Goal: Book appointment/travel/reservation

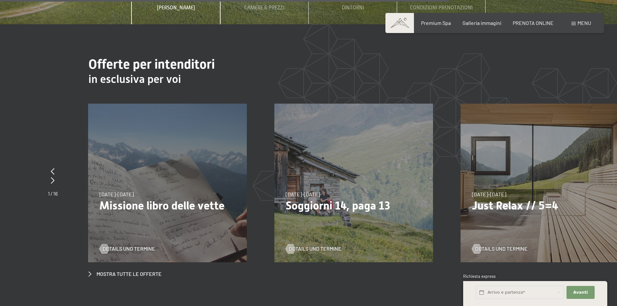
scroll to position [2364, 0]
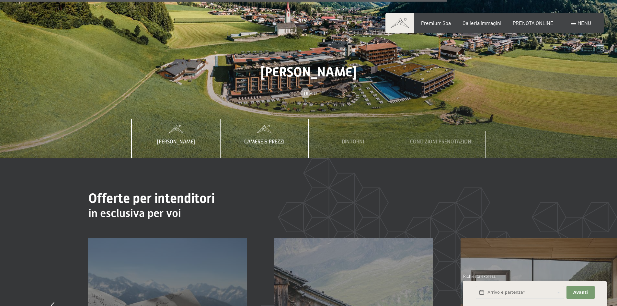
click at [259, 139] on span "Camere & Prezzi" at bounding box center [264, 142] width 40 height 6
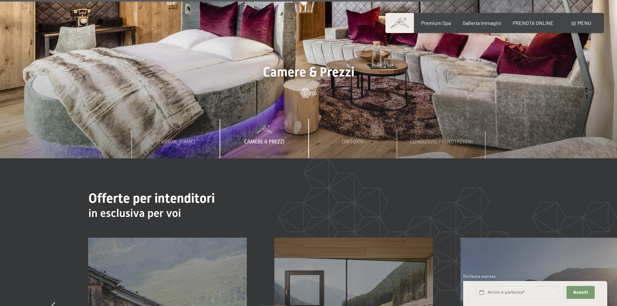
click at [263, 139] on span "Camere & Prezzi" at bounding box center [264, 142] width 40 height 6
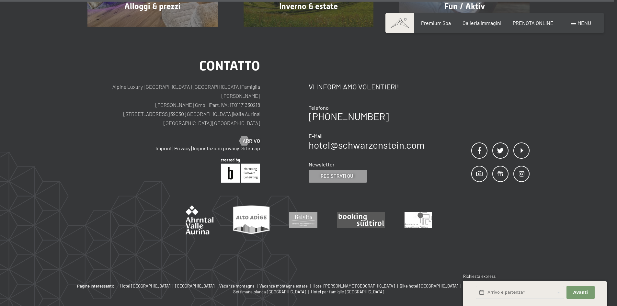
scroll to position [3066, 0]
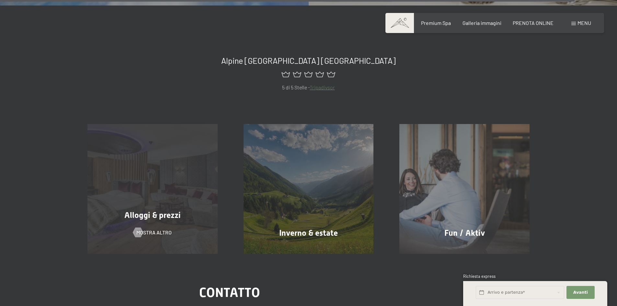
click at [147, 155] on div "Alloggi & prezzi mostra altro" at bounding box center [152, 189] width 156 height 130
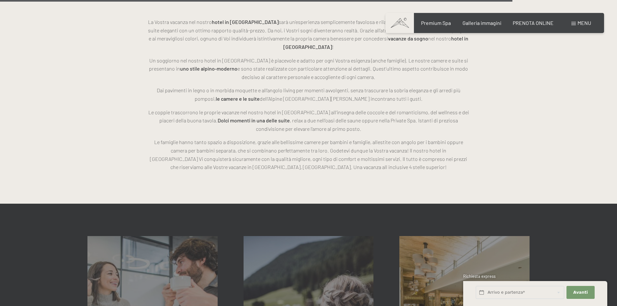
scroll to position [1911, 0]
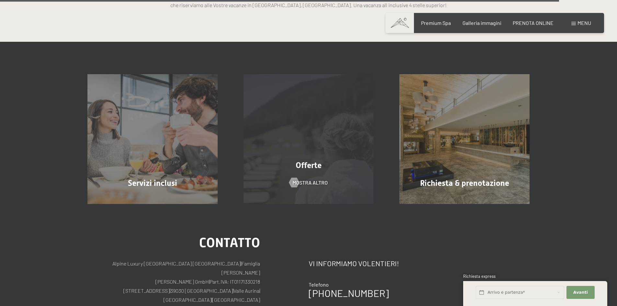
click at [312, 131] on div "Offerte mostra altro" at bounding box center [309, 139] width 156 height 130
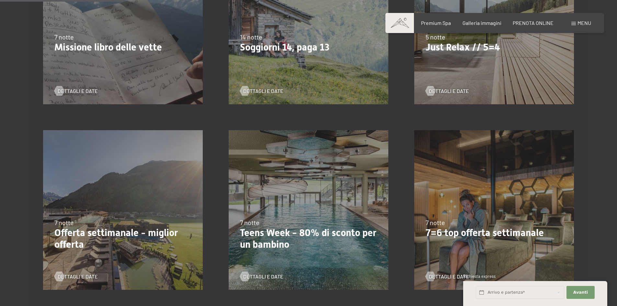
scroll to position [194, 0]
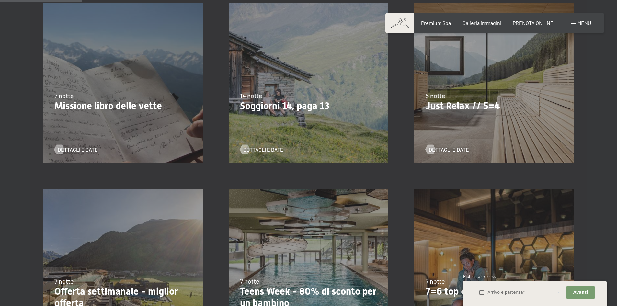
click at [456, 122] on div "21/9/2025-3/10/2025 21/12/2025-26/12/2025 4/1/2026-23/1/2026 8/3/2026-27/3/2026…" at bounding box center [494, 83] width 186 height 186
click at [452, 152] on span "Dettagli e Date" at bounding box center [455, 149] width 40 height 7
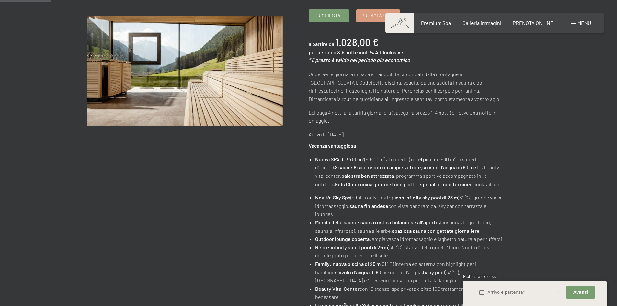
scroll to position [65, 0]
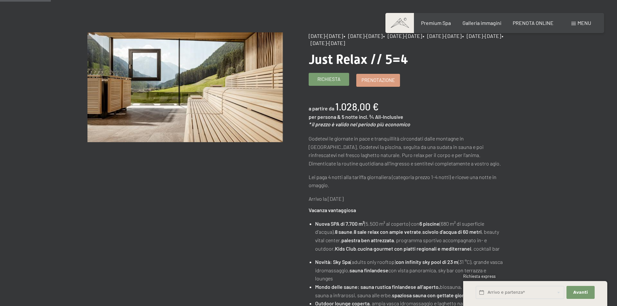
click at [340, 81] on span "Richiesta" at bounding box center [328, 79] width 23 height 7
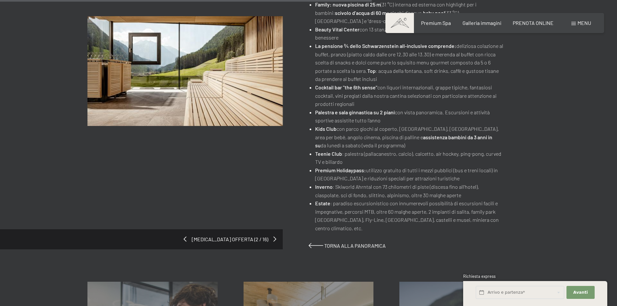
scroll to position [583, 0]
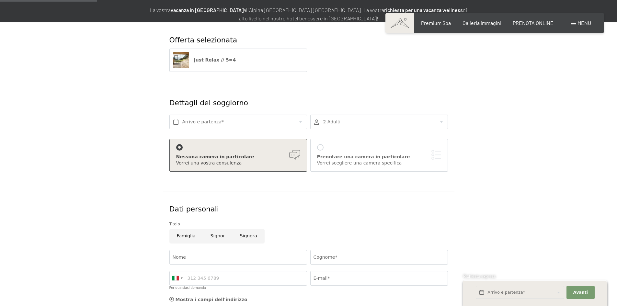
scroll to position [97, 0]
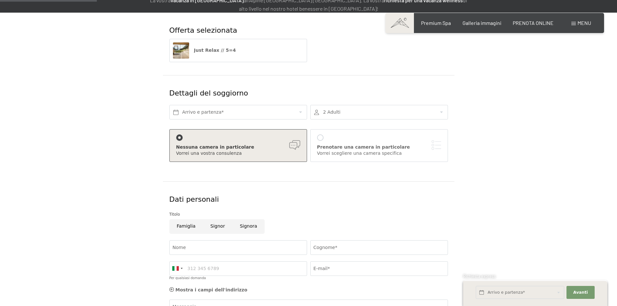
click at [336, 113] on div at bounding box center [379, 112] width 138 height 15
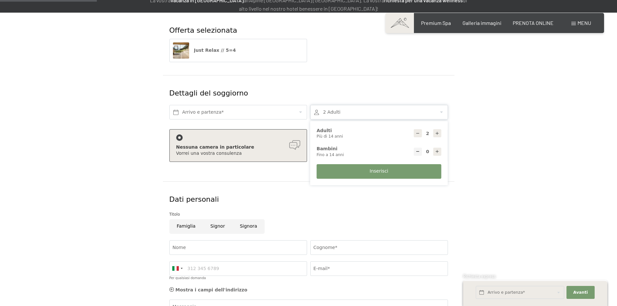
click at [436, 151] on icon at bounding box center [437, 151] width 5 height 5
type input "1"
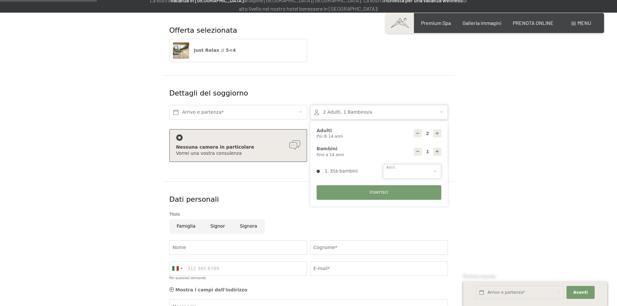
click at [422, 168] on select "0 1 2 3 4 5 6 7 8 9 10 11 12 13 14" at bounding box center [412, 171] width 58 height 15
select select "7"
click at [383, 164] on select "0 1 2 3 4 5 6 7 8 9 10 11 12 13 14" at bounding box center [412, 171] width 58 height 15
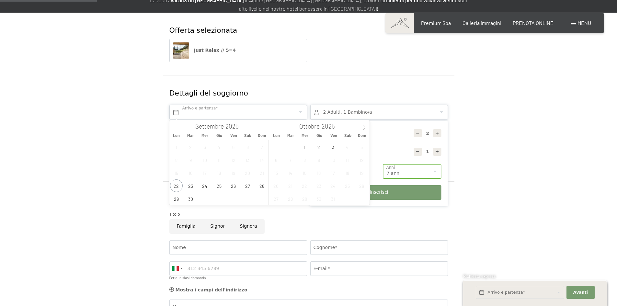
click at [210, 112] on input "text" at bounding box center [238, 112] width 138 height 15
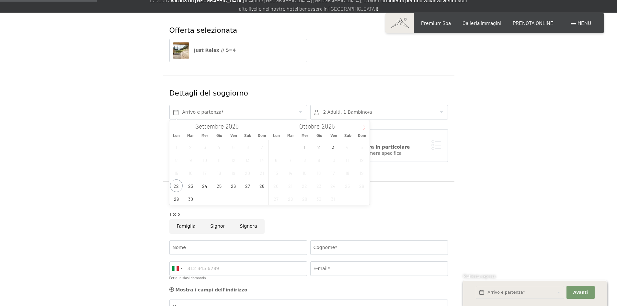
click at [363, 128] on icon at bounding box center [364, 127] width 5 height 5
click at [363, 127] on icon at bounding box center [364, 127] width 5 height 5
click at [363, 176] on span "21" at bounding box center [361, 172] width 13 height 13
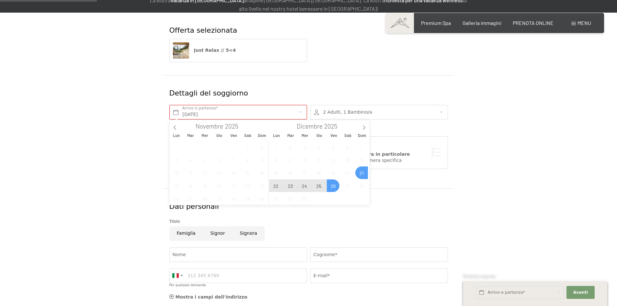
click at [334, 186] on span "26" at bounding box center [333, 185] width 13 height 13
type input "Dom. 21/12/2025 - Ven. 26/12/2025"
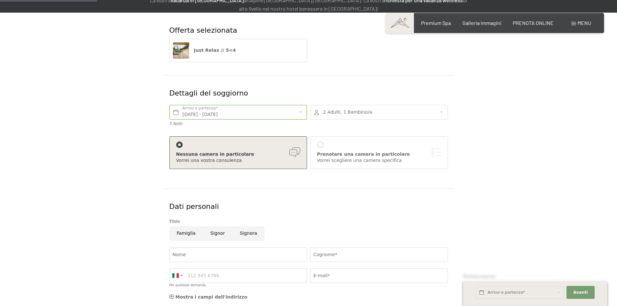
click at [107, 186] on form "Offerta selezionata Just Relax // 5=4 Dettagli del soggiorno Dom. 21/12/2025 - …" at bounding box center [308, 206] width 442 height 387
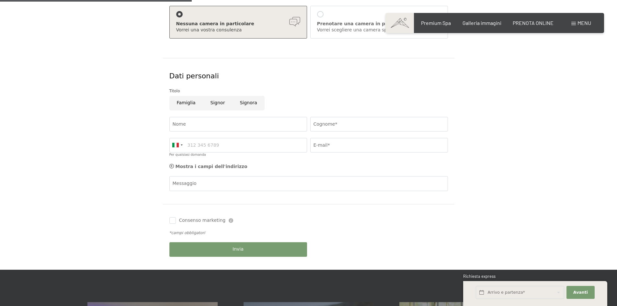
scroll to position [259, 0]
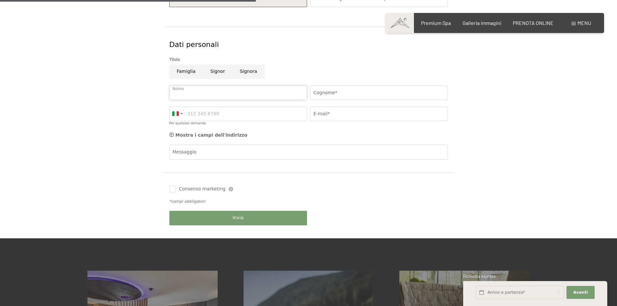
click at [222, 93] on input "Nome" at bounding box center [238, 92] width 138 height 15
type input "Marcello"
type input "Puccio"
type input "3293554173"
type input "marcellopu@gmail.com"
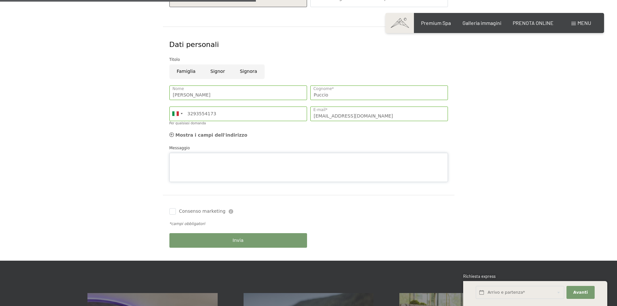
click at [192, 154] on textarea "Messaggio" at bounding box center [308, 167] width 278 height 29
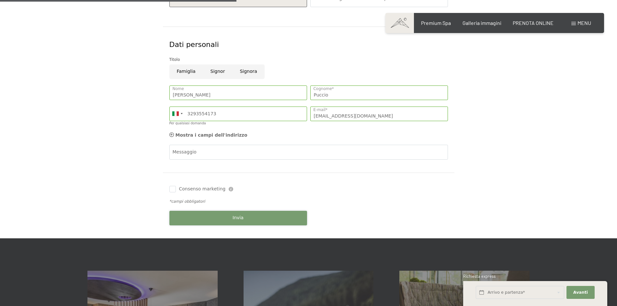
click at [244, 244] on div "Prenotazione Richiesta Premium Spa Galleria immagini PRENOTA ONLINE Menu DE IT …" at bounding box center [308, 229] width 617 height 976
click at [241, 220] on span "Invia" at bounding box center [237, 218] width 11 height 6
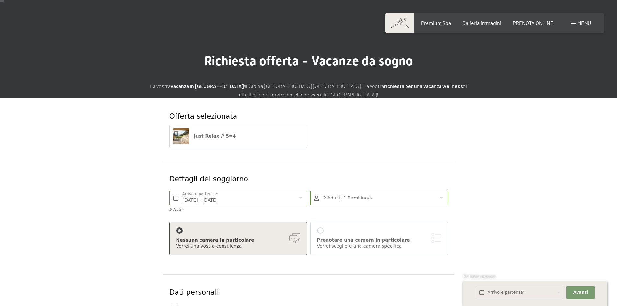
scroll to position [0, 0]
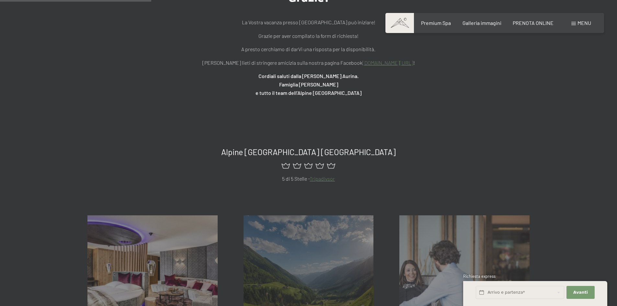
scroll to position [97, 0]
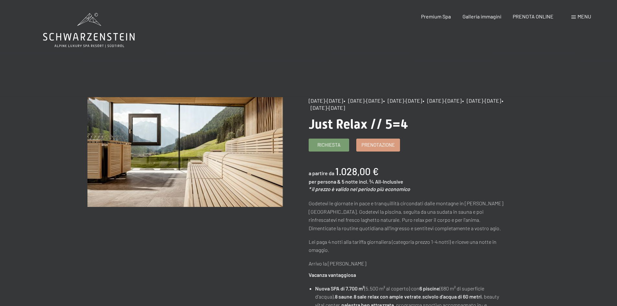
drag, startPoint x: 309, startPoint y: 100, endPoint x: 451, endPoint y: 110, distance: 142.5
click at [451, 110] on div "[DATE]-[DATE] • [DATE]-[DATE] • [DATE]-[DATE] • [DATE]-[DATE] • [DATE]-[DATE] •…" at bounding box center [406, 104] width 195 height 15
copy div "[DATE]-[DATE] • [DATE]-[DATE] • [DATE]-[DATE] • [DATE]-[DATE] • [DATE]-[DATE] •…"
